Goal: Information Seeking & Learning: Check status

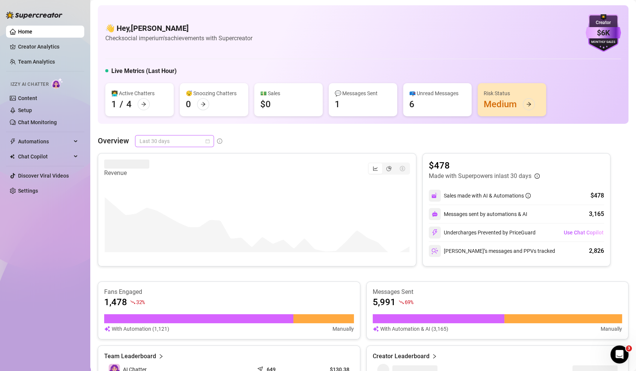
click at [164, 143] on span "Last 30 days" at bounding box center [175, 140] width 70 height 11
click at [163, 164] on div "Last 7 days" at bounding box center [174, 168] width 67 height 8
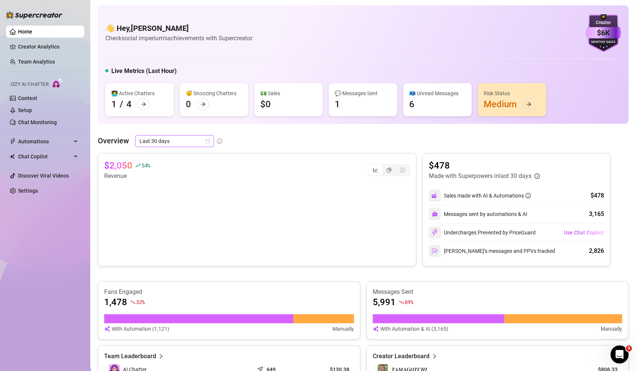
click at [176, 142] on span "Last 30 days" at bounding box center [175, 140] width 70 height 11
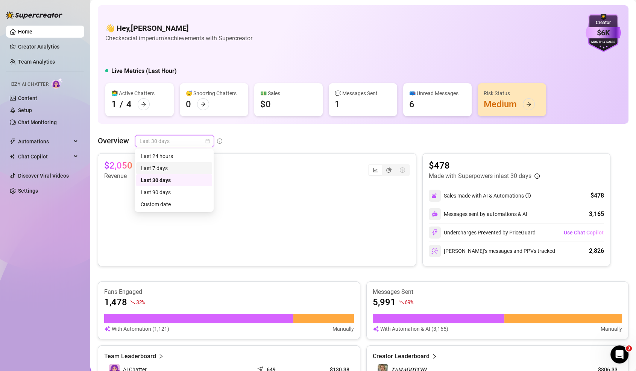
click at [180, 166] on div "Last 7 days" at bounding box center [174, 168] width 67 height 8
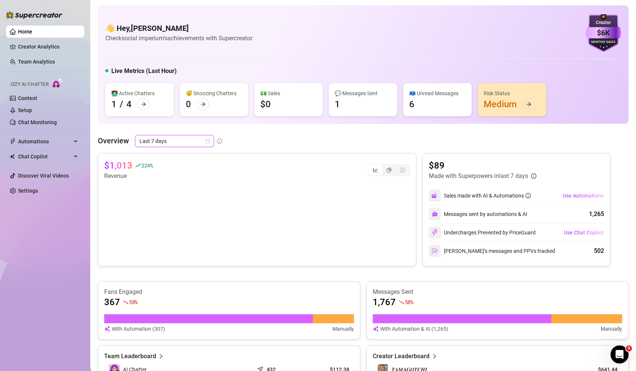
click at [55, 53] on ul "Home Creator Analytics Team Analytics Izzy AI Chatter Content Setup Chat Monito…" at bounding box center [45, 111] width 78 height 177
click at [60, 46] on link "Creator Analytics" at bounding box center [48, 47] width 60 height 12
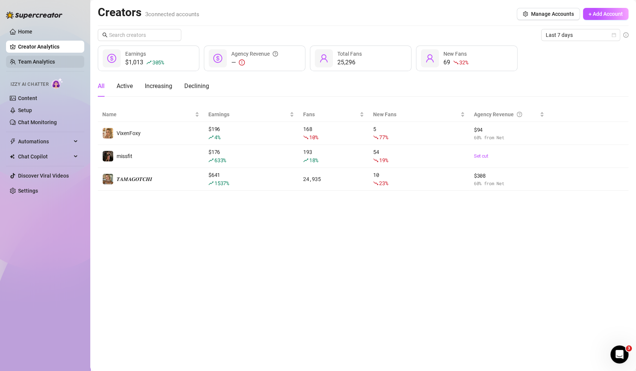
click at [50, 61] on link "Team Analytics" at bounding box center [36, 62] width 37 height 6
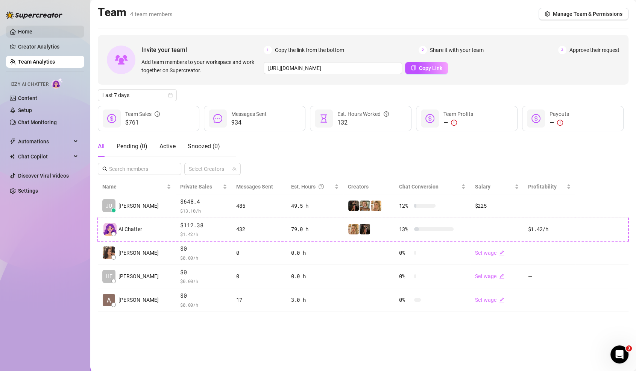
click at [18, 33] on link "Home" at bounding box center [25, 32] width 14 height 6
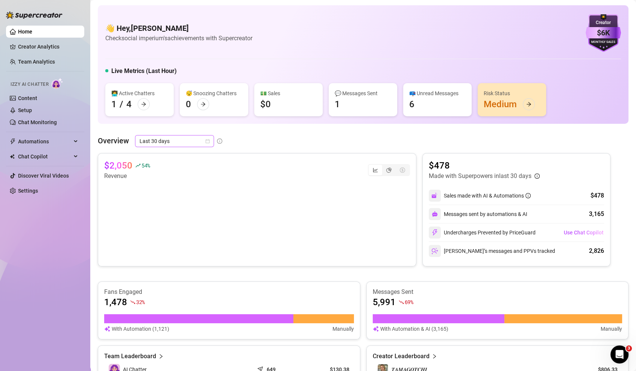
click at [160, 139] on span "Last 30 days" at bounding box center [175, 140] width 70 height 11
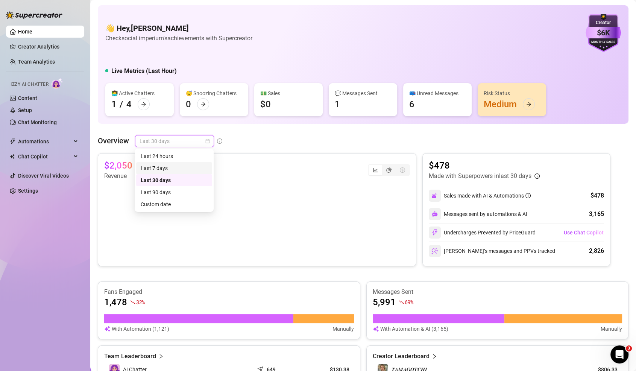
click at [163, 171] on div "Last 7 days" at bounding box center [174, 168] width 67 height 8
